Goal: Find specific page/section: Find specific page/section

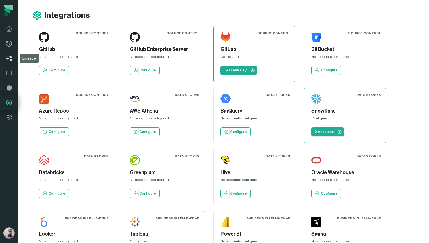
click at [7, 57] on icon at bounding box center [9, 58] width 7 height 7
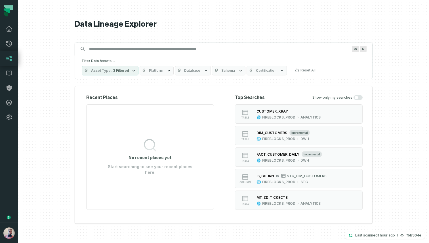
click at [55, 178] on div at bounding box center [223, 121] width 411 height 243
